Goal: Transaction & Acquisition: Purchase product/service

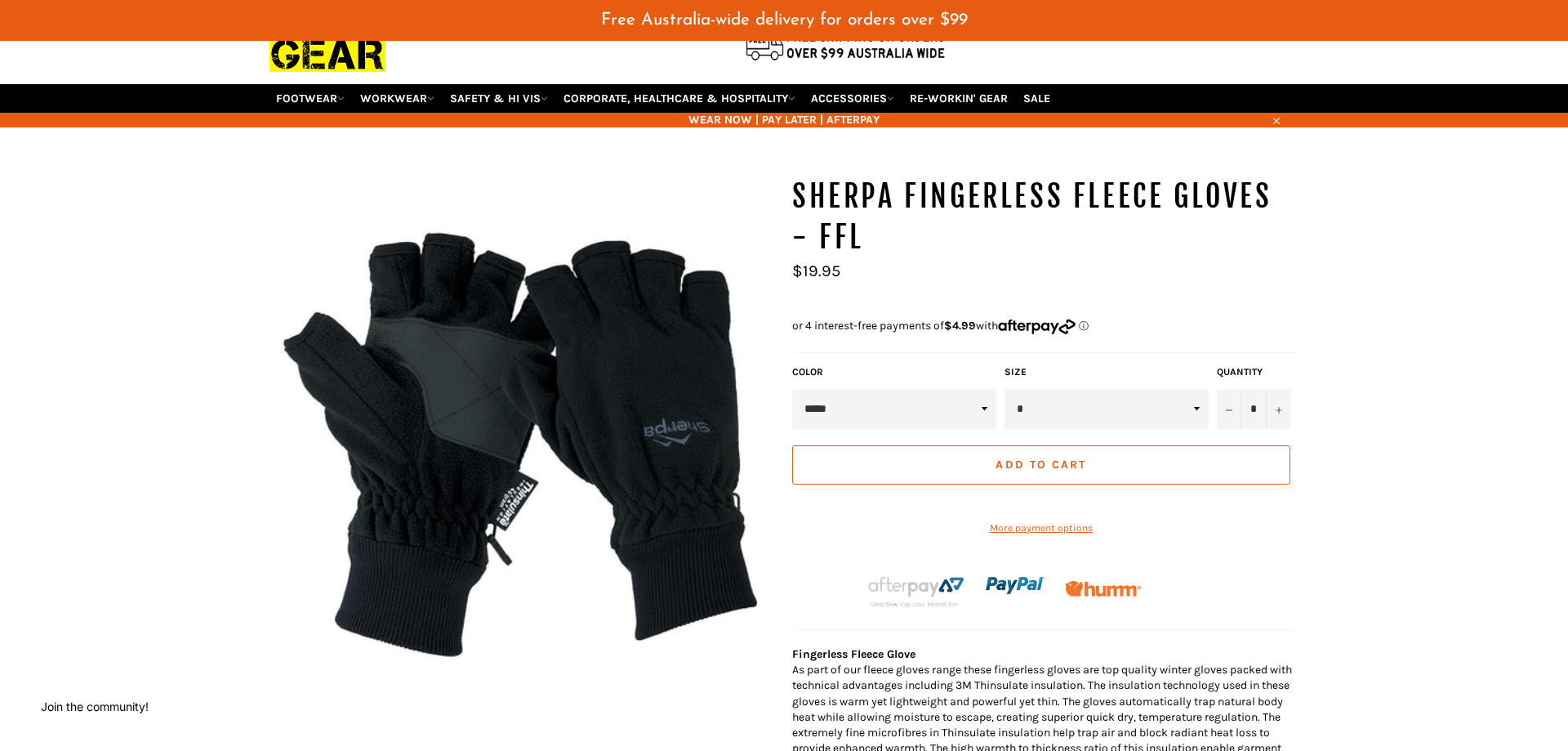
scroll to position [167, 0]
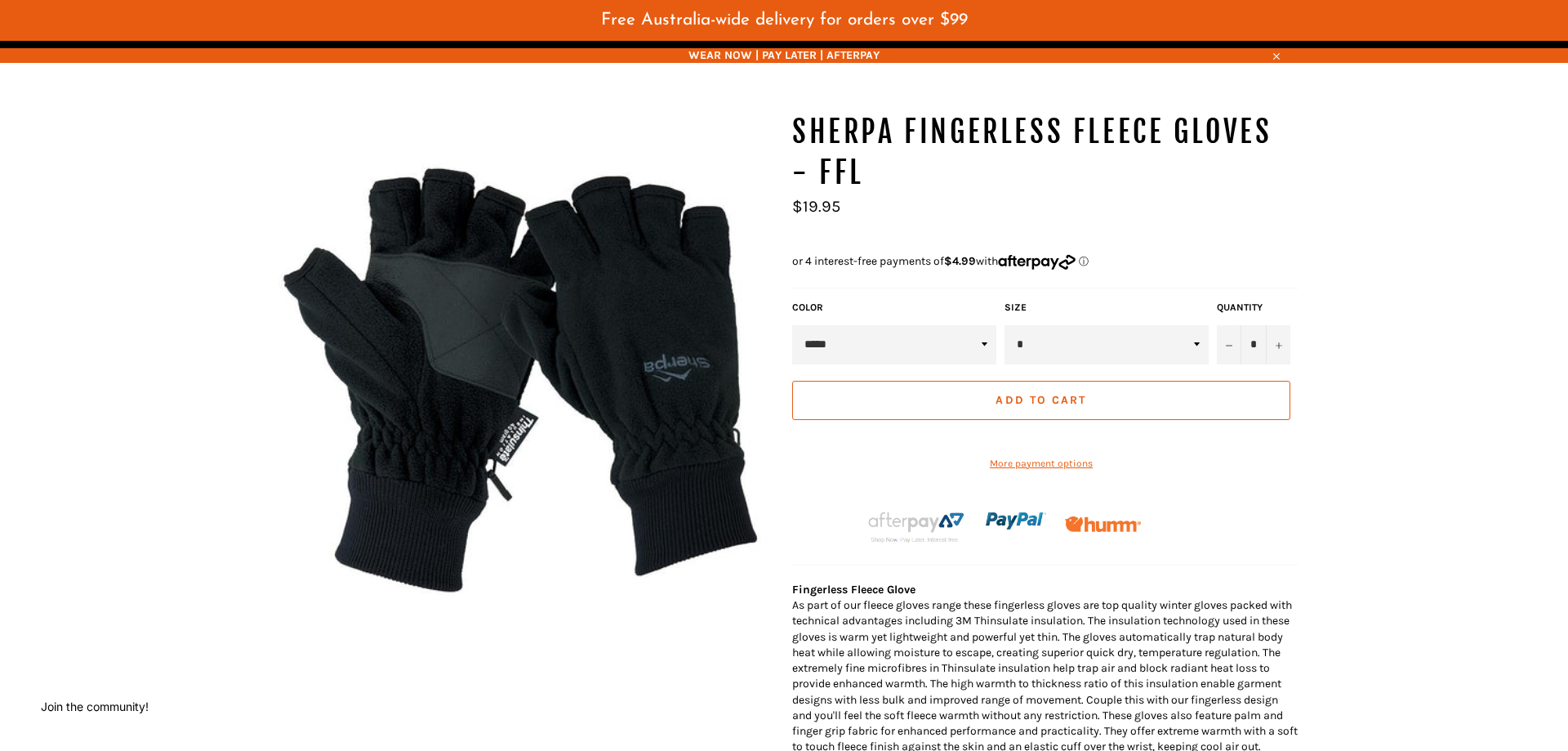
click at [1005, 326] on select "* * * **" at bounding box center [1106, 345] width 204 height 39
click option "*" at bounding box center [0, 0] width 0 height 0
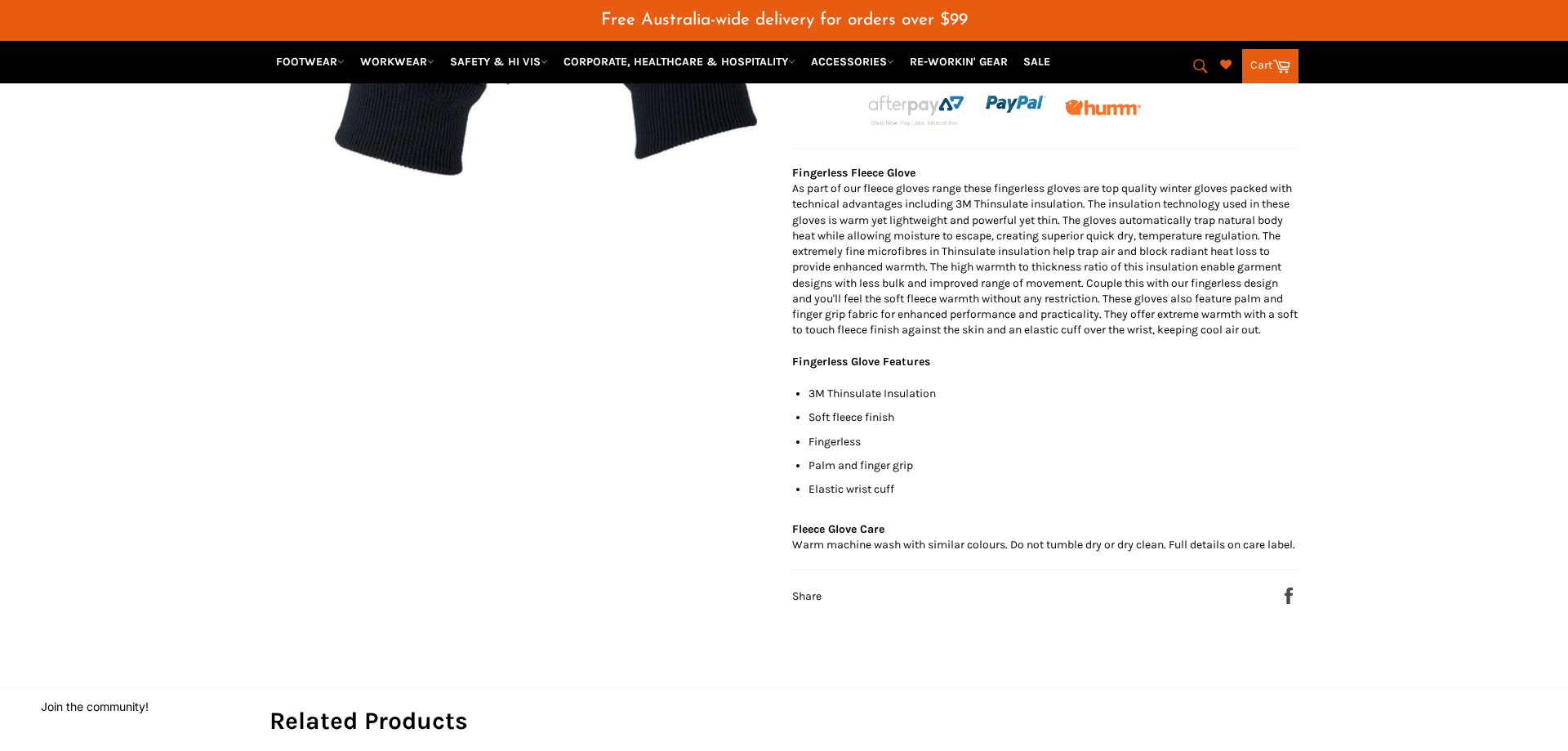
scroll to position [250, 0]
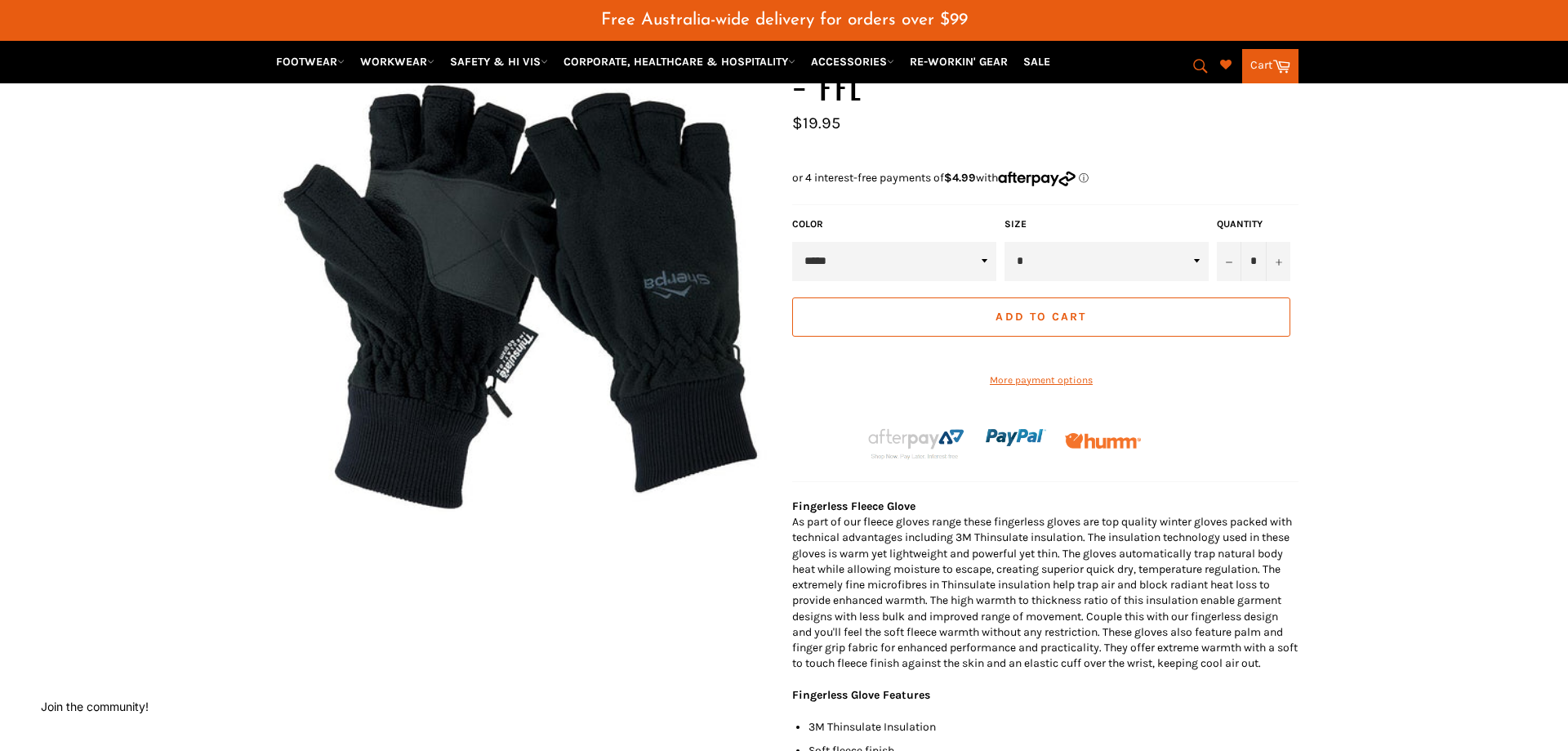
click at [1005, 242] on select "* * * **" at bounding box center [1106, 261] width 204 height 39
select select "*"
click option "*" at bounding box center [0, 0] width 0 height 0
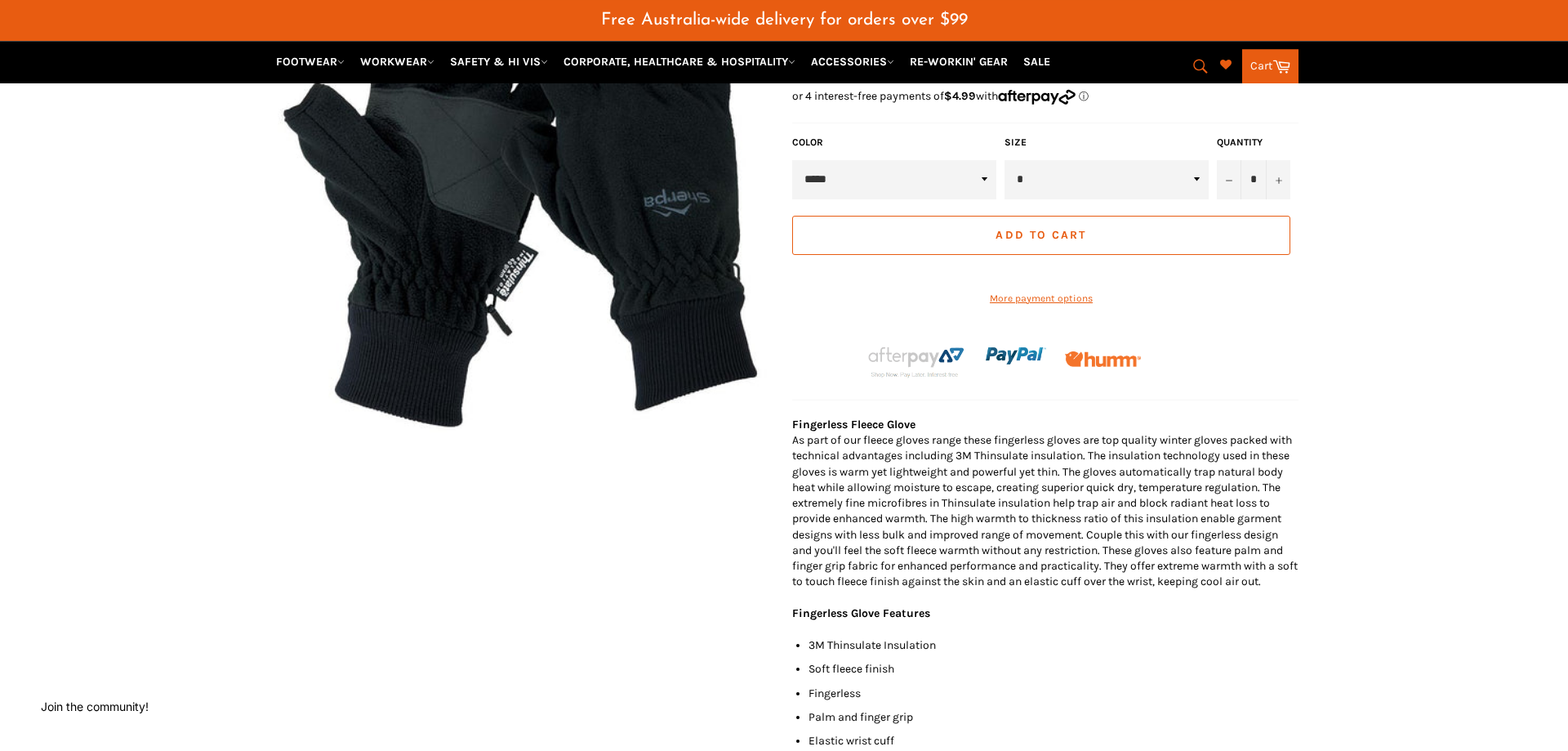
scroll to position [333, 0]
click at [1156, 253] on button "Add to Cart" at bounding box center [1041, 233] width 498 height 39
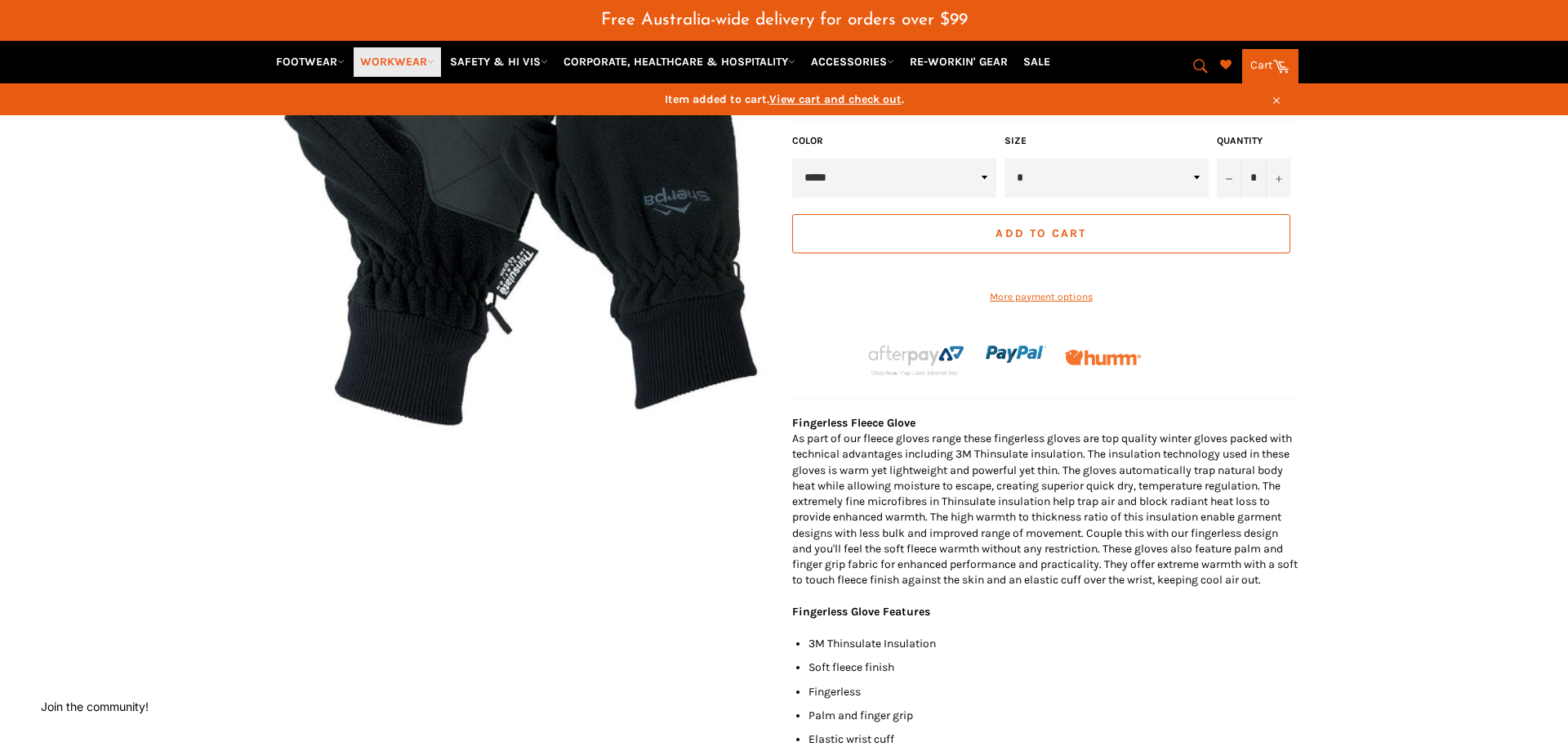
click at [377, 64] on link "WORKWEAR" at bounding box center [397, 61] width 88 height 29
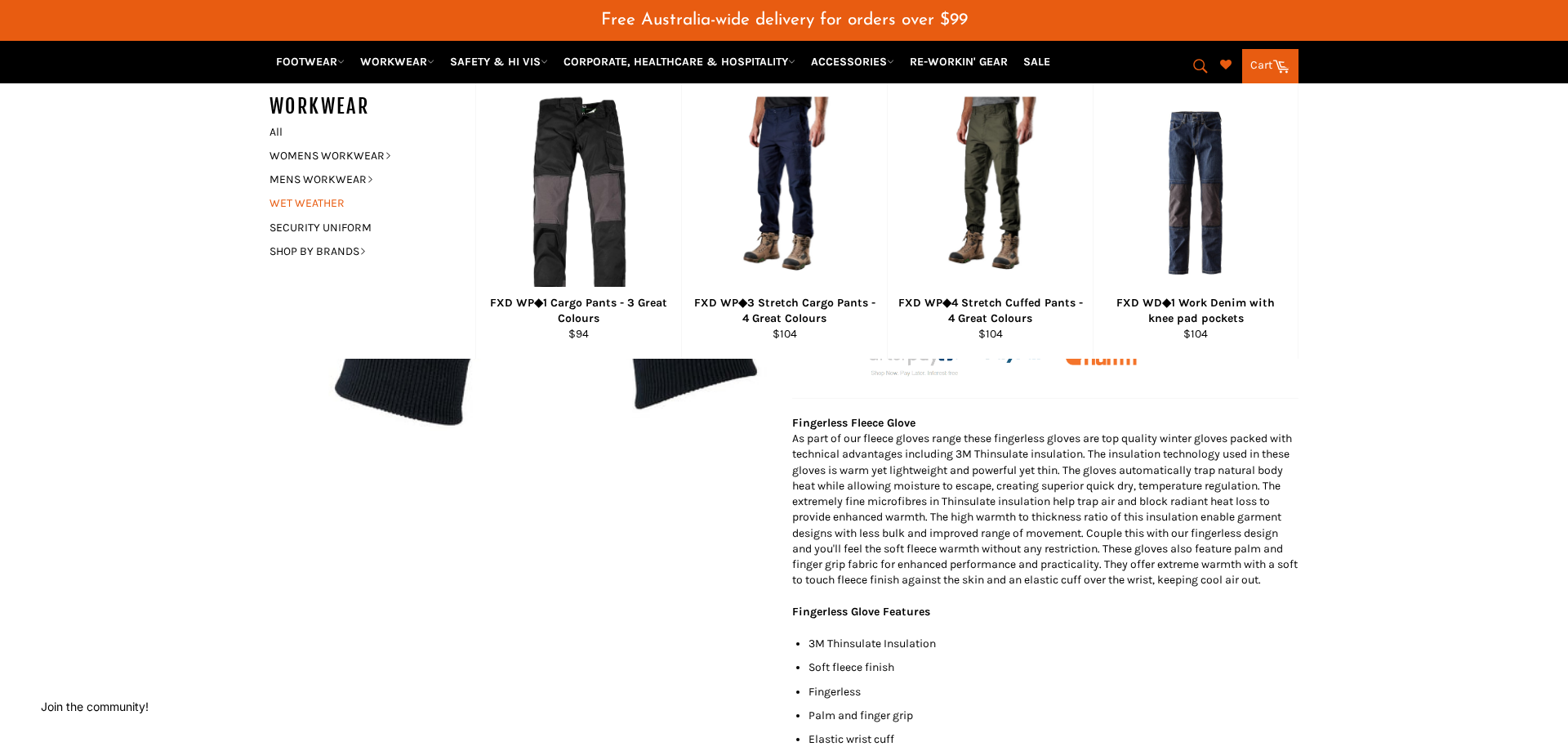
click at [321, 208] on link "WET WEATHER" at bounding box center [359, 202] width 197 height 24
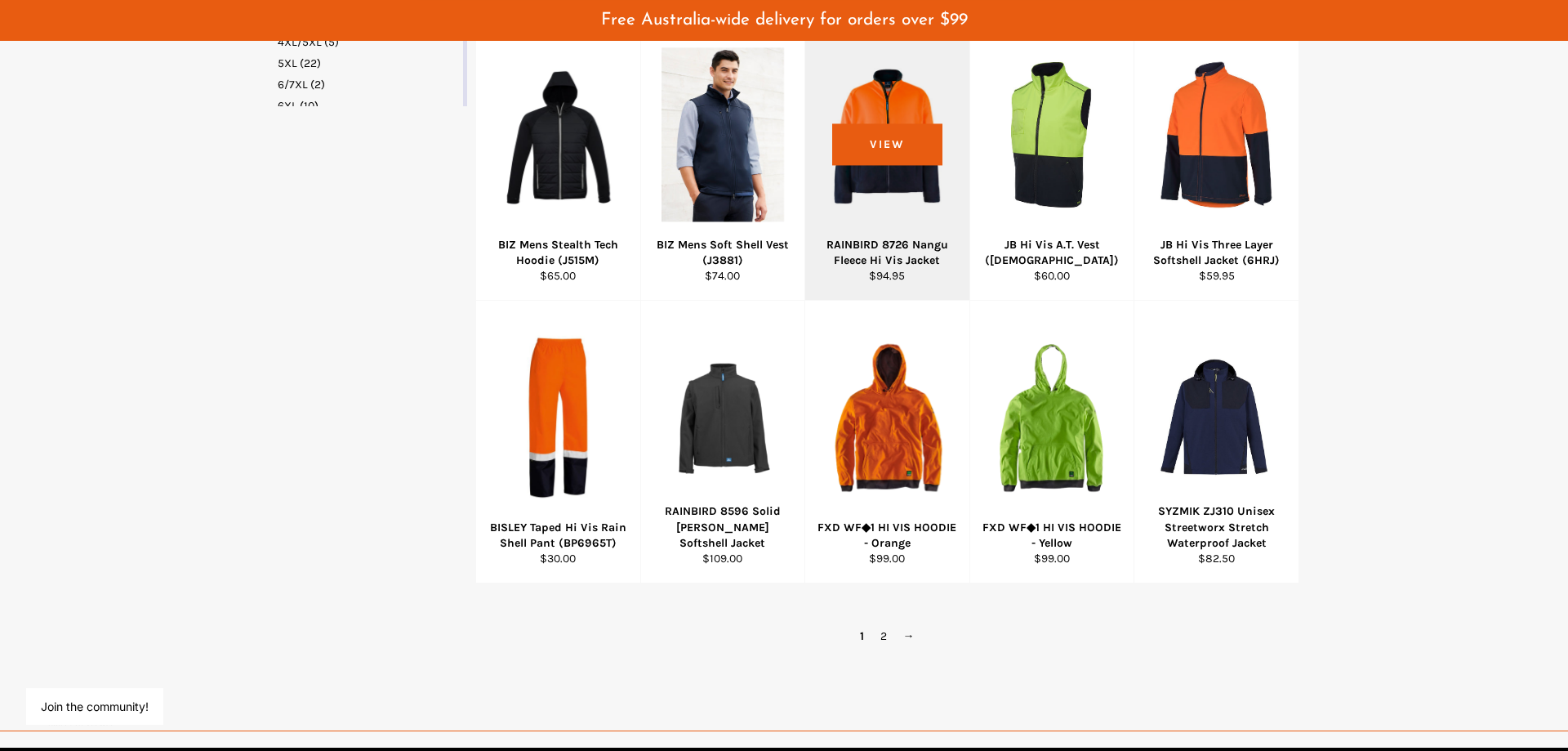
scroll to position [1040, 0]
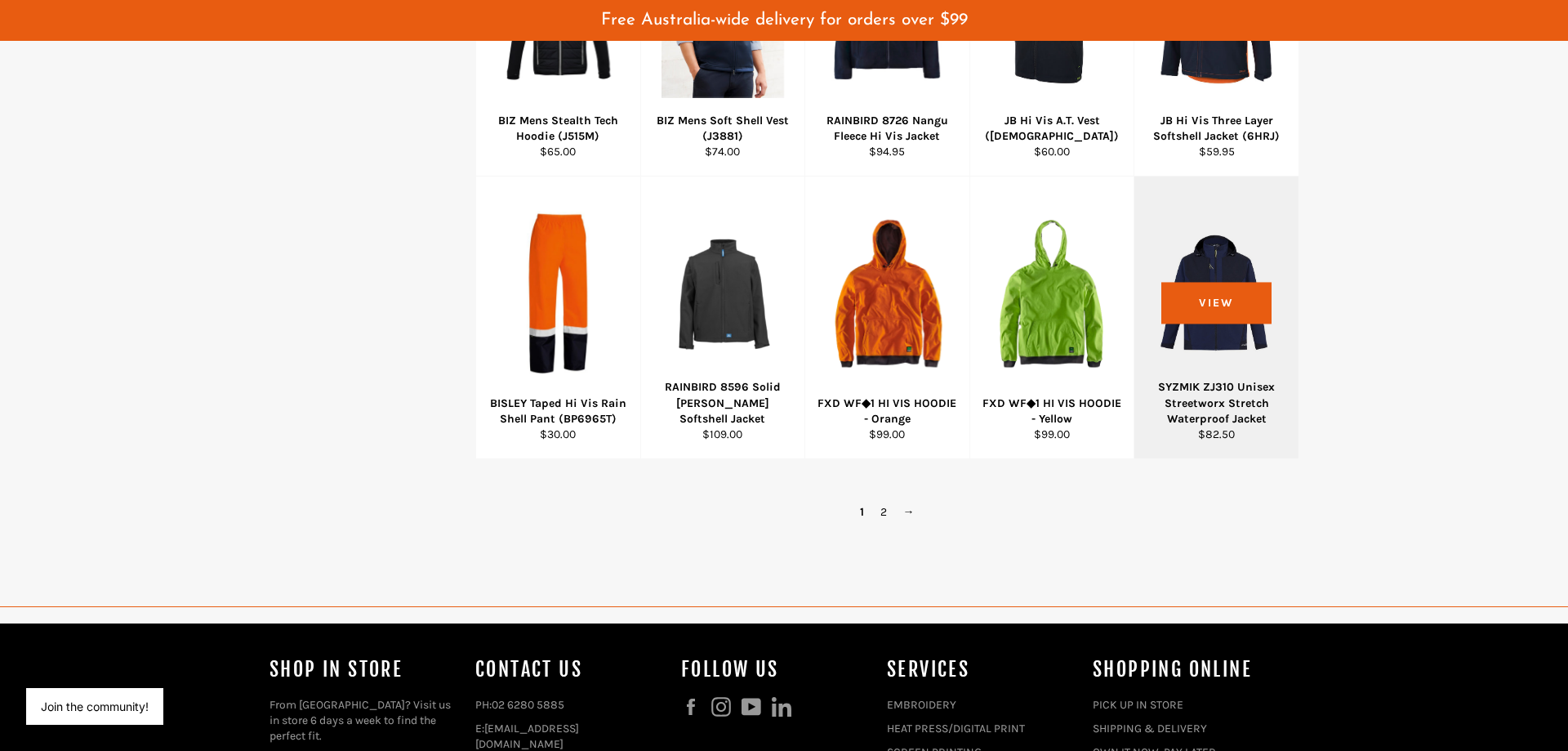
click at [1217, 368] on div at bounding box center [1216, 292] width 123 height 192
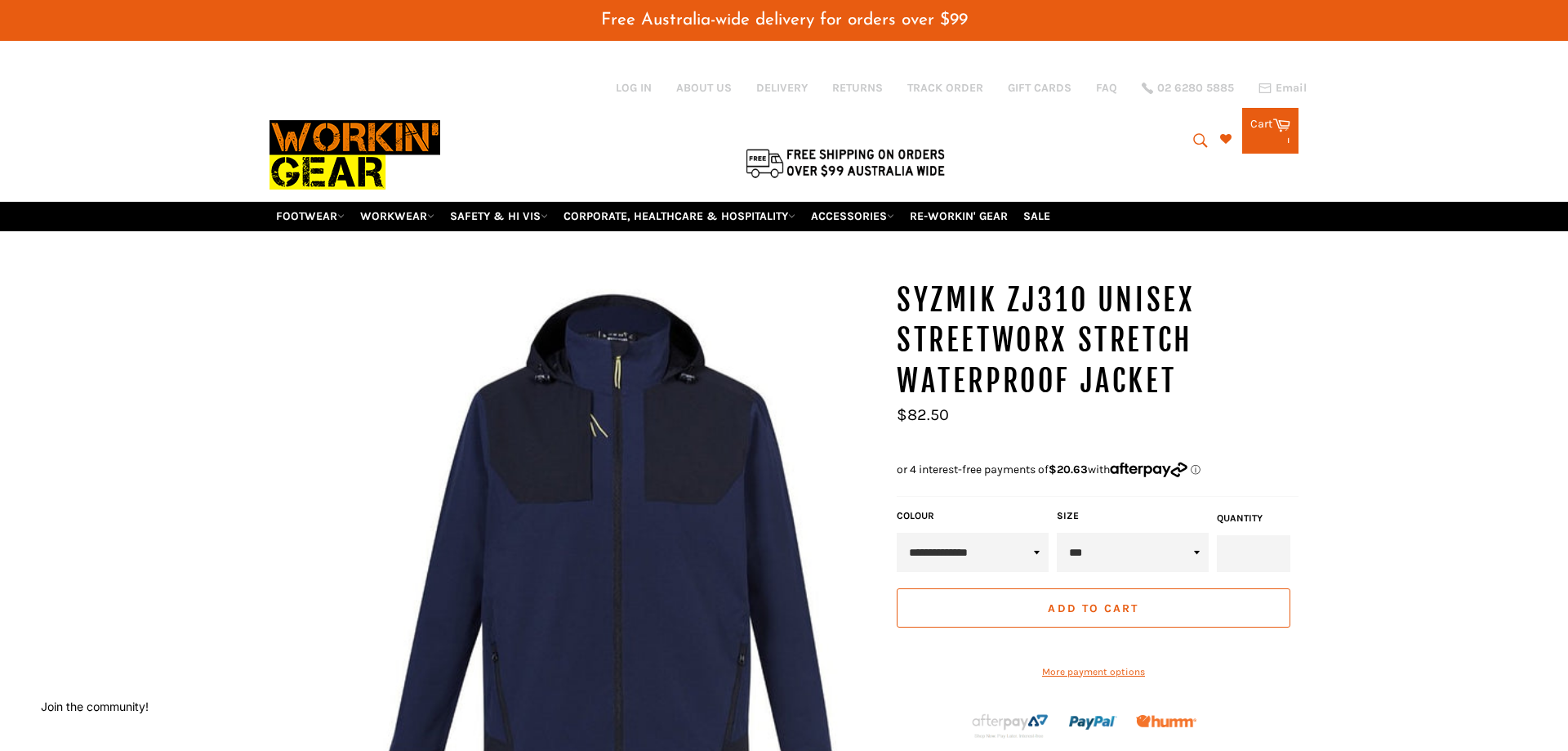
click at [1268, 145] on div "1 items" at bounding box center [1271, 140] width 40 height 12
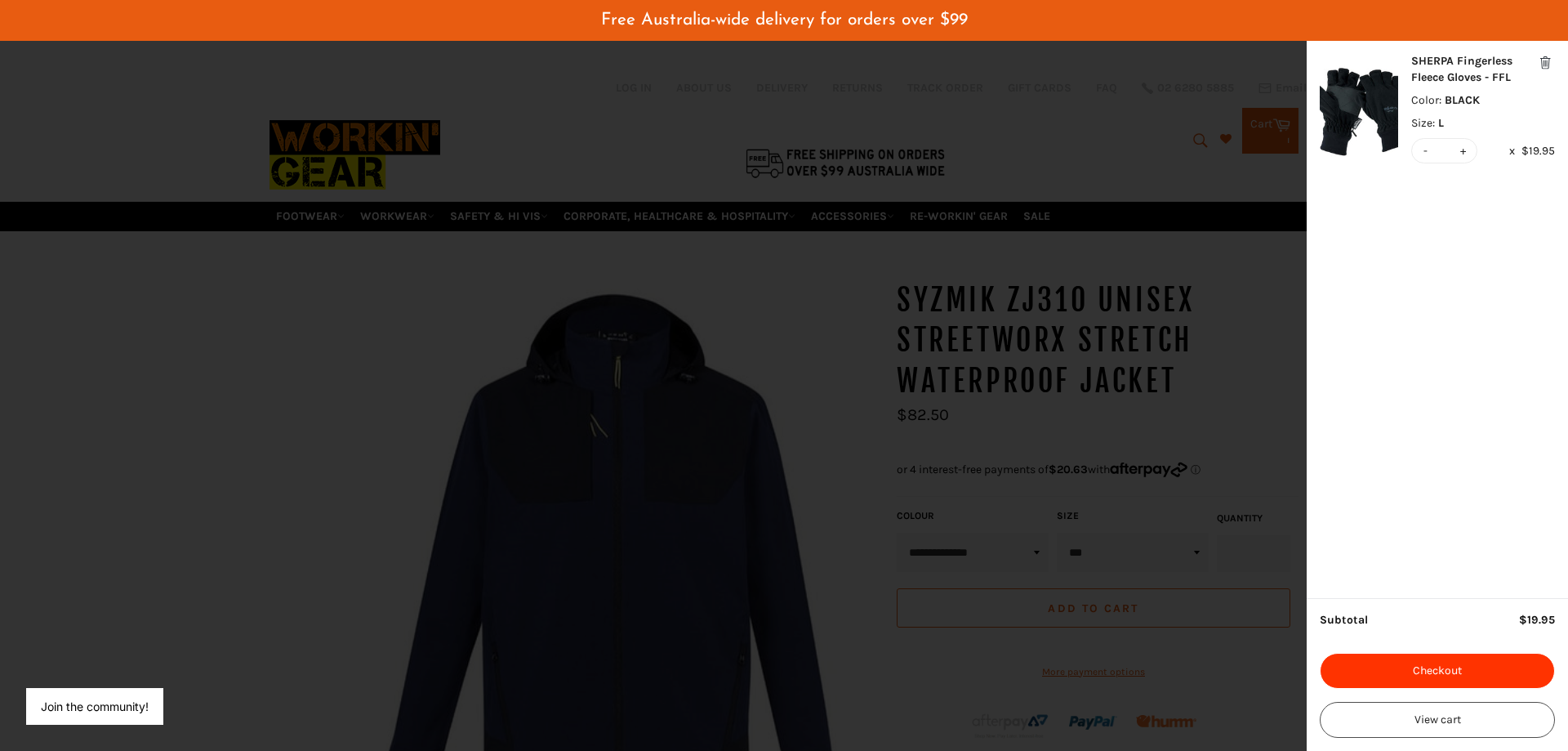
click at [1447, 671] on button "Checkout" at bounding box center [1437, 671] width 235 height 36
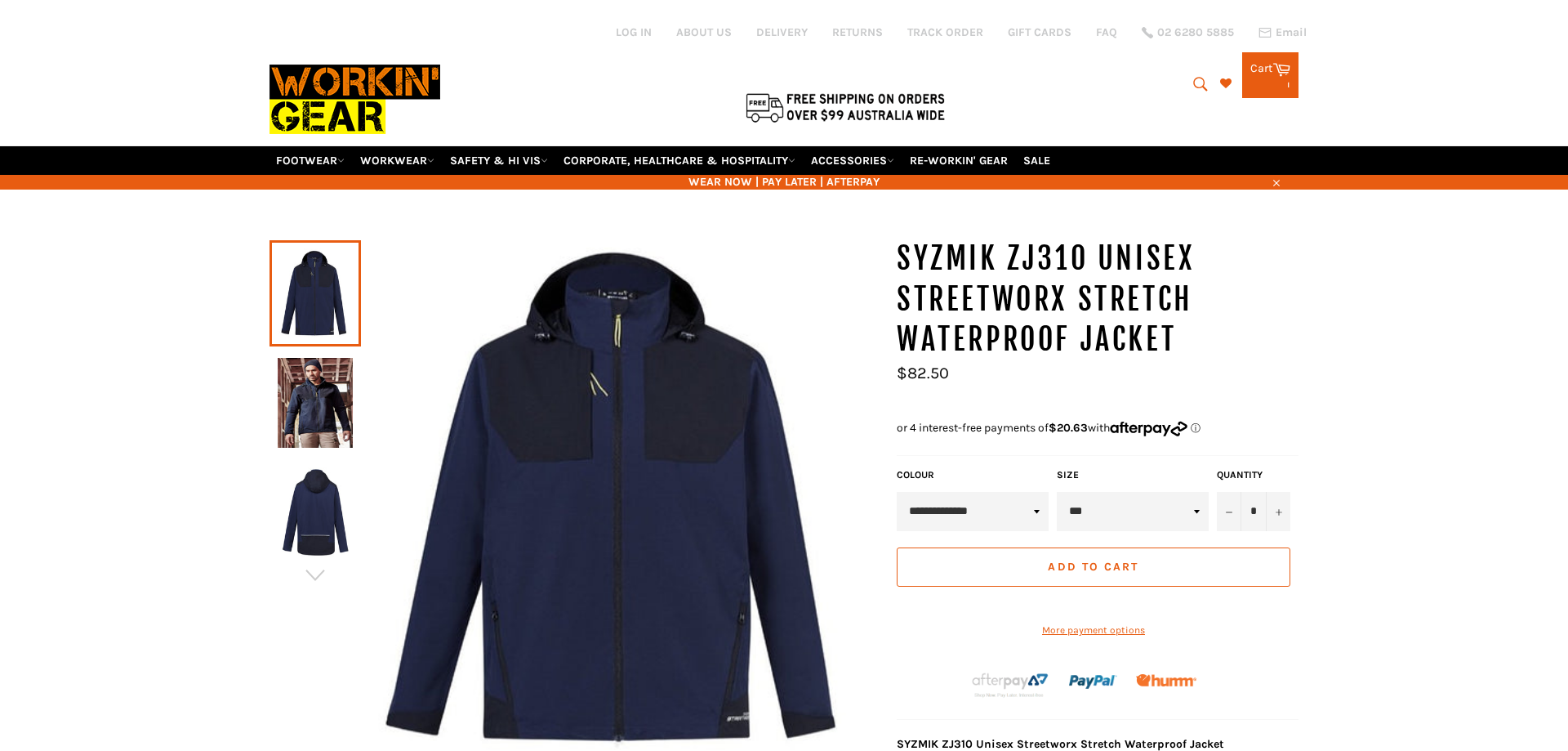
click at [1261, 92] on link "Cart Cart 1 items" at bounding box center [1271, 74] width 56 height 45
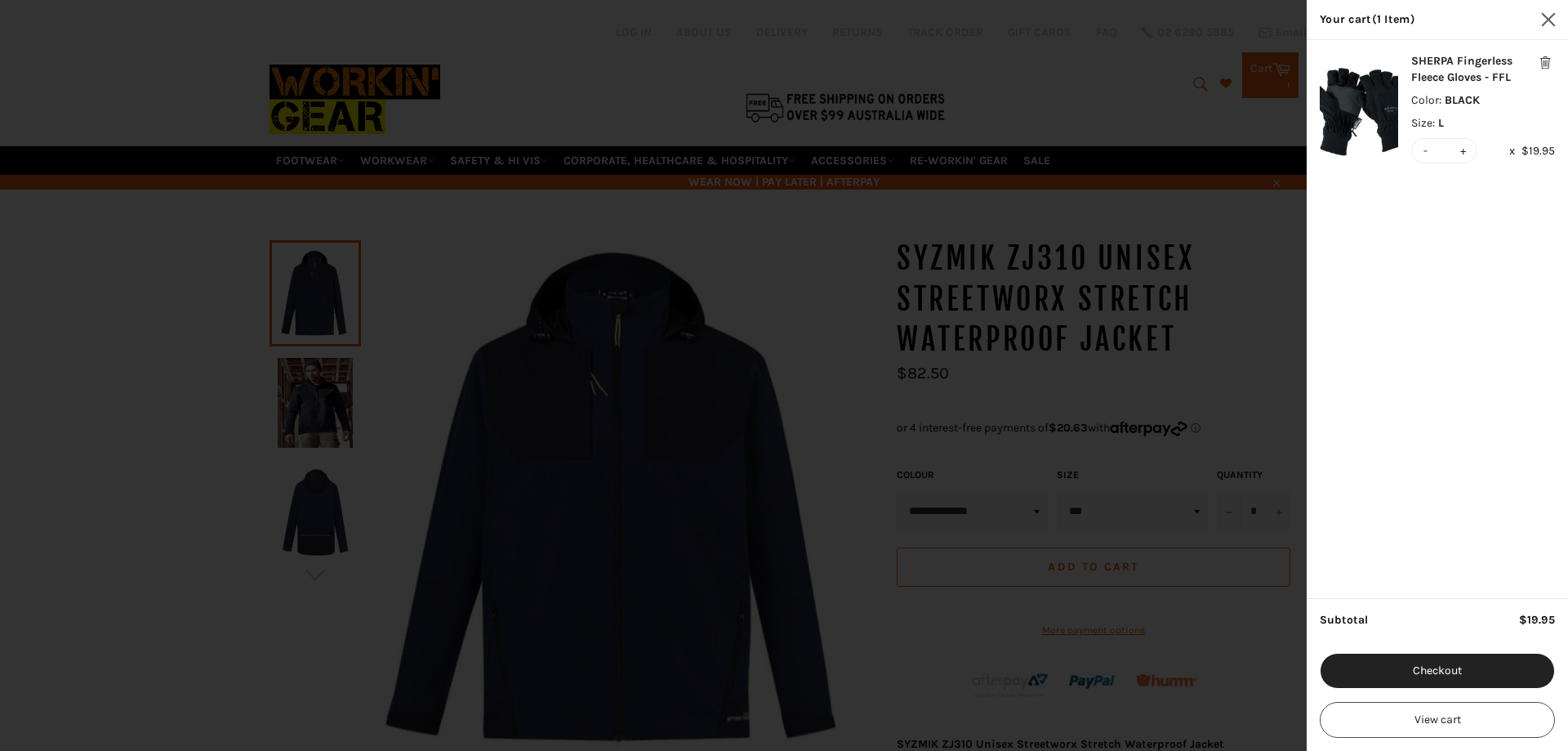
click at [1440, 334] on div "SHERPA Fingerless Fleece Gloves - FFL Color : BLACK Size : L - * + x $19.95" at bounding box center [1437, 318] width 261 height 558
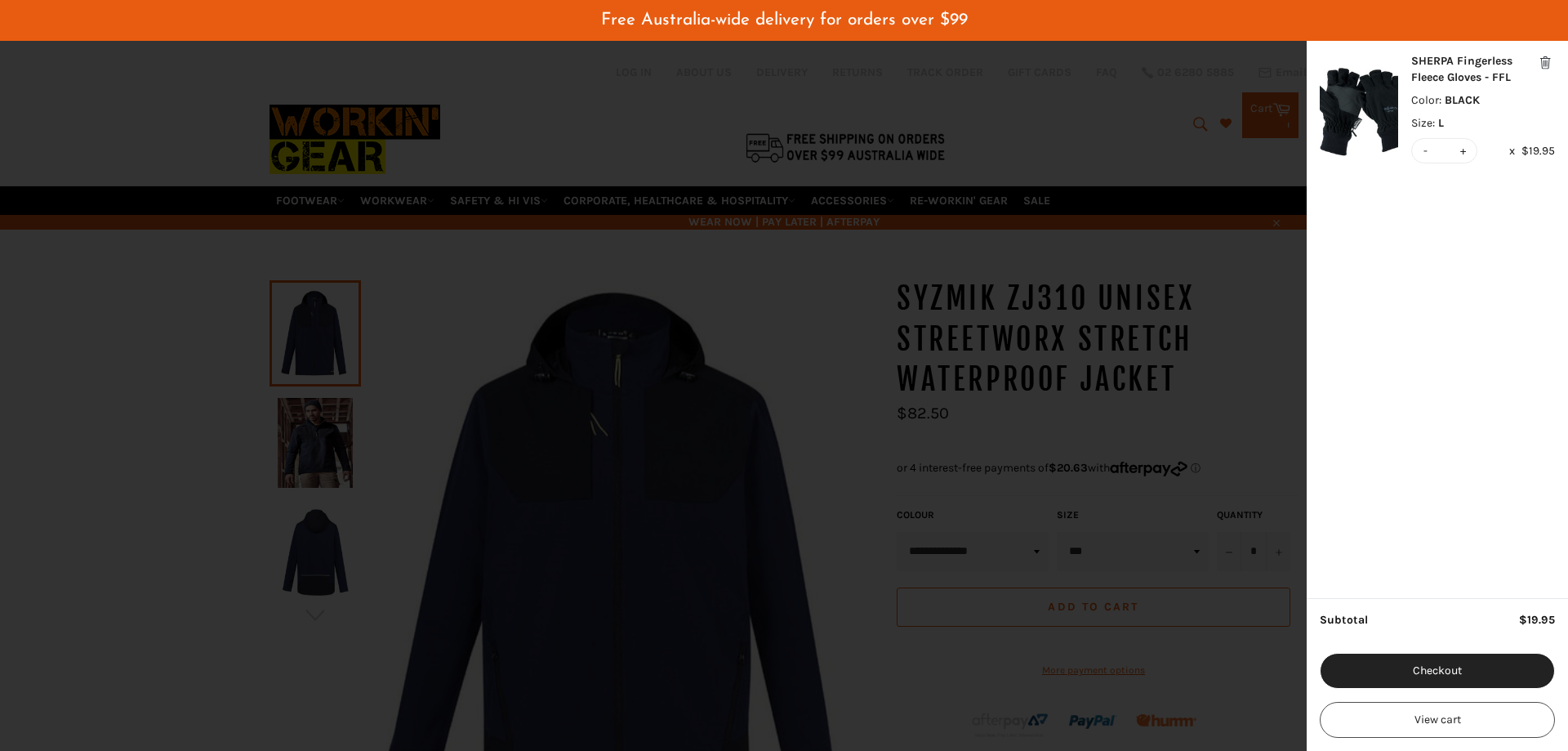
click at [1433, 77] on div "SHERPA Fingerless Fleece Gloves - FFL" at bounding box center [1483, 69] width 144 height 33
